Goal: Participate in discussion: Engage in conversation with other users on a specific topic

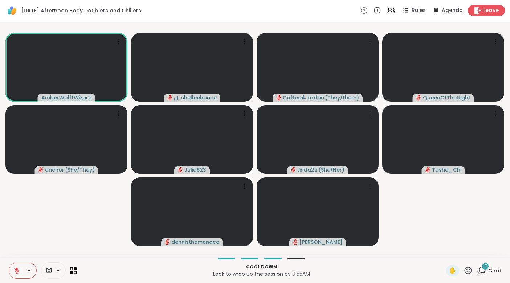
click at [493, 12] on span "Leave" at bounding box center [491, 11] width 16 height 8
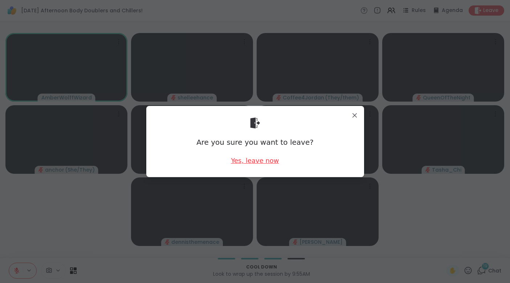
click at [259, 162] on div "Yes, leave now" at bounding box center [255, 160] width 48 height 9
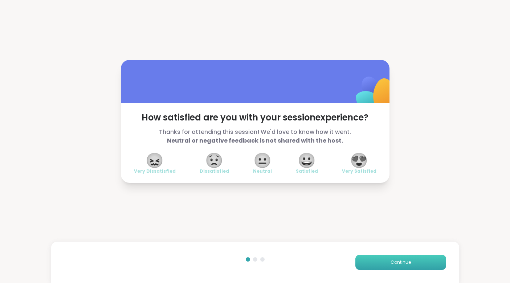
click at [401, 267] on button "Continue" at bounding box center [400, 262] width 91 height 15
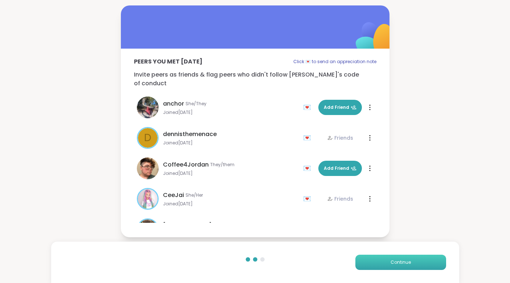
click at [401, 267] on button "Continue" at bounding box center [400, 262] width 91 height 15
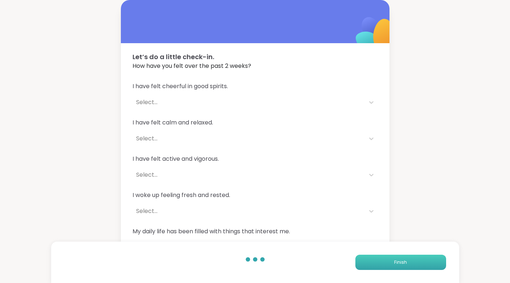
click at [401, 267] on button "Finish" at bounding box center [400, 262] width 91 height 15
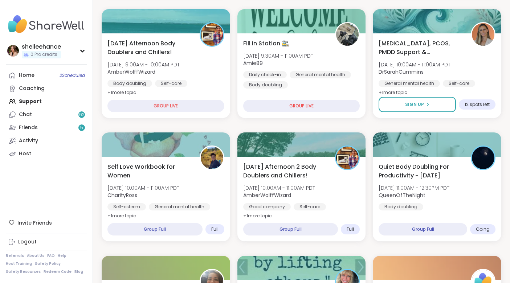
scroll to position [224, 0]
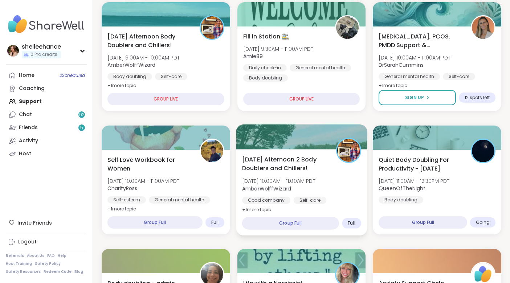
click at [337, 206] on div "Good company Self-care Body doubling" at bounding box center [301, 206] width 119 height 18
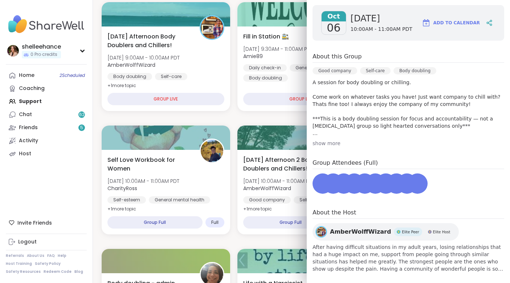
scroll to position [115, 0]
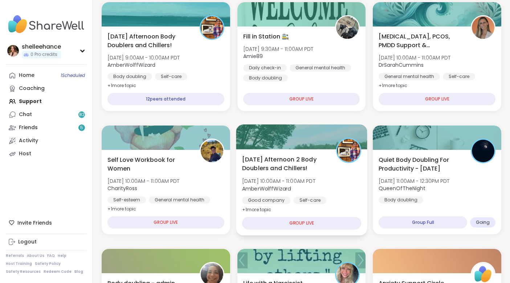
click at [340, 195] on div "[DATE] Afternoon 2 Body Doublers and Chillers! [DATE] 10:00AM - 11:00AM PDT Amb…" at bounding box center [301, 184] width 119 height 59
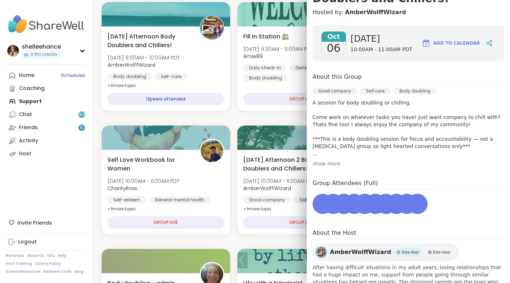
scroll to position [96, 0]
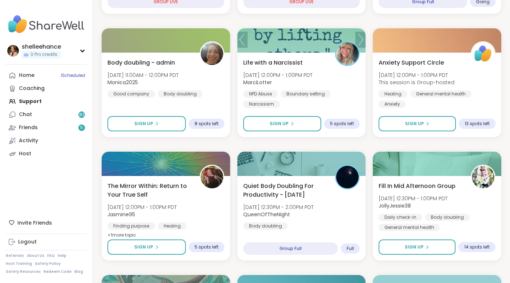
scroll to position [455, 0]
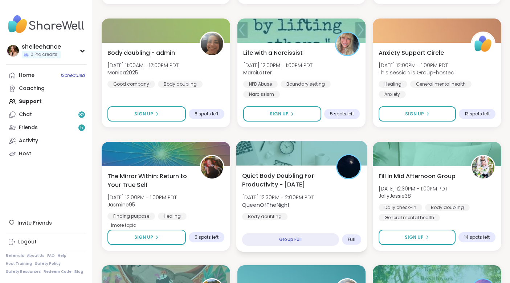
click at [333, 223] on div "Quiet Body Doubling For Productivity - [DATE] [DATE] 12:30PM - 2:00PM PDT Queen…" at bounding box center [301, 209] width 131 height 86
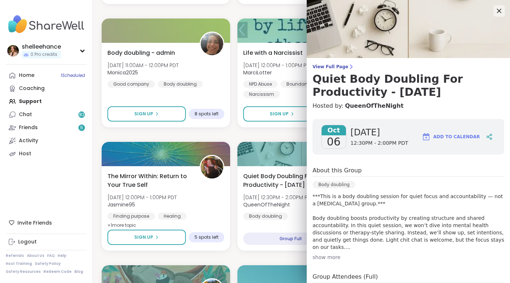
scroll to position [92, 0]
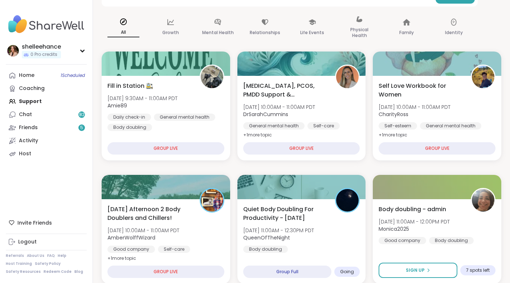
scroll to position [47, 0]
